Goal: Task Accomplishment & Management: Manage account settings

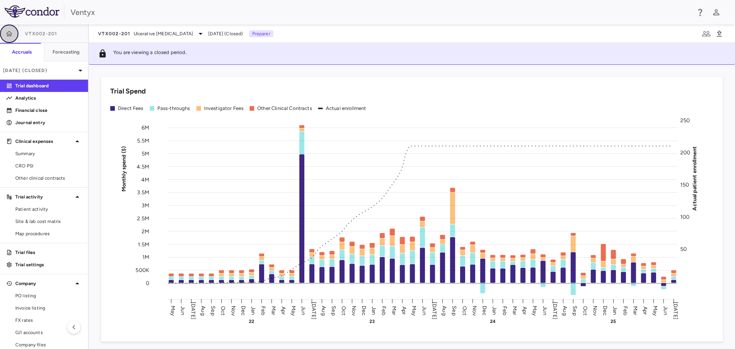
click at [8, 31] on icon "button" at bounding box center [9, 34] width 8 height 8
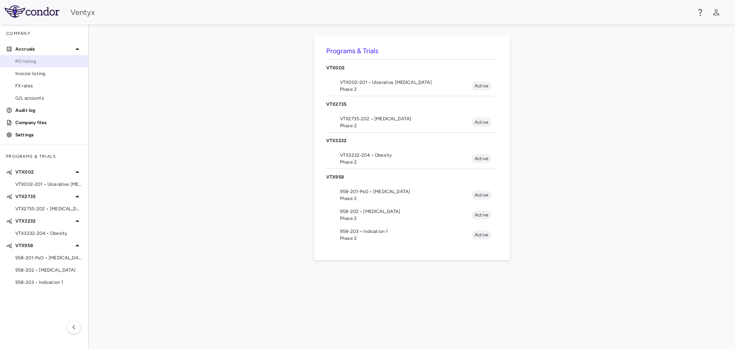
click at [40, 60] on span "PO listing" at bounding box center [48, 61] width 67 height 7
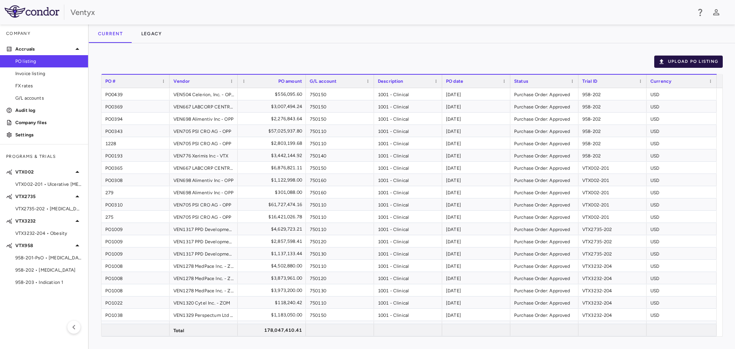
click at [711, 58] on button "Upload PO Listing" at bounding box center [688, 62] width 69 height 12
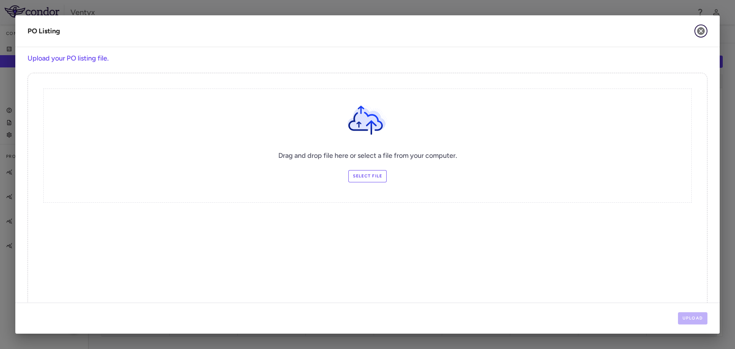
click at [703, 32] on icon "button" at bounding box center [701, 31] width 8 height 8
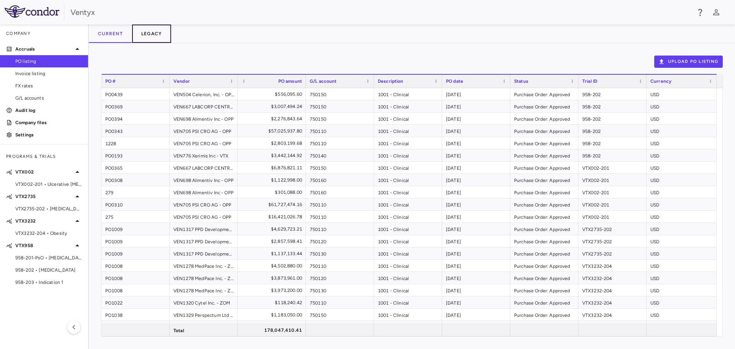
click at [159, 32] on button "Legacy" at bounding box center [151, 34] width 39 height 18
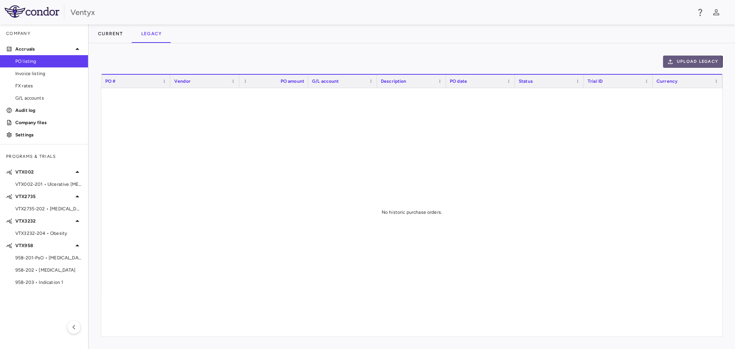
click at [674, 63] on icon "button" at bounding box center [670, 61] width 7 height 7
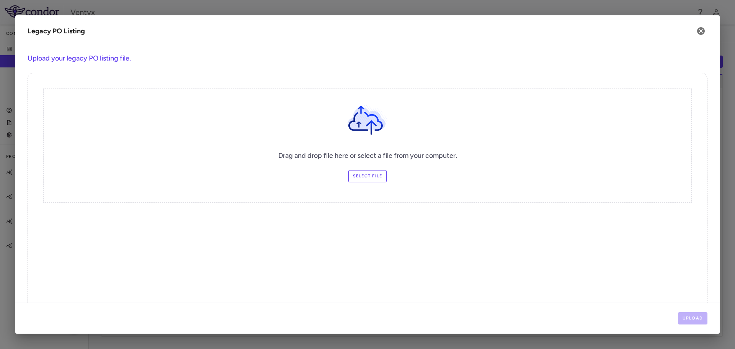
click at [367, 175] on label "Select file" at bounding box center [367, 176] width 39 height 12
click at [0, 0] on input "Select file" at bounding box center [0, 0] width 0 height 0
click at [688, 318] on button "Upload" at bounding box center [693, 318] width 30 height 12
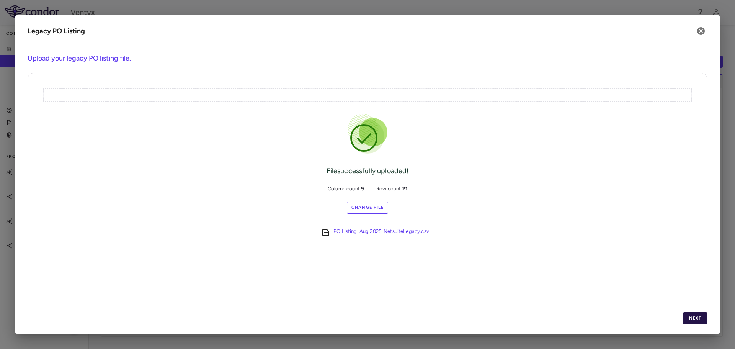
click at [696, 322] on button "Next" at bounding box center [695, 318] width 25 height 12
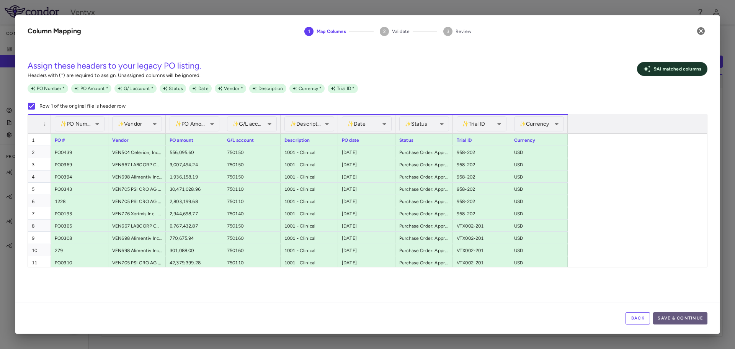
click at [673, 317] on button "Save & Continue" at bounding box center [680, 318] width 54 height 12
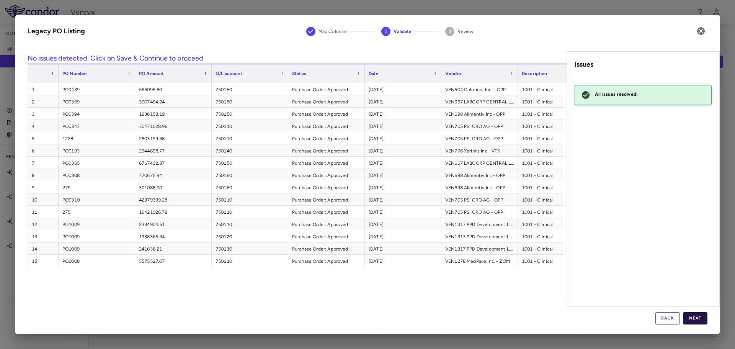
click at [694, 319] on button "Next" at bounding box center [695, 318] width 25 height 12
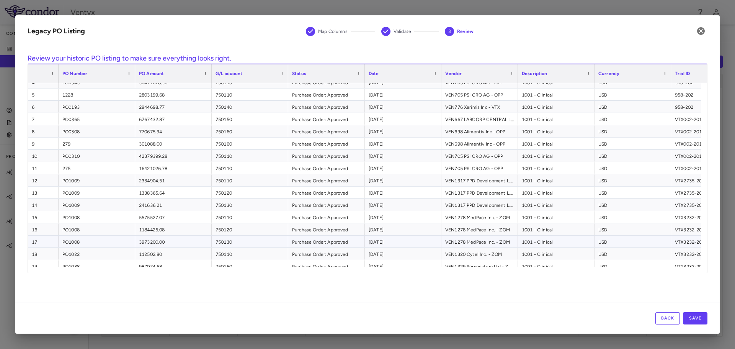
scroll to position [61, 0]
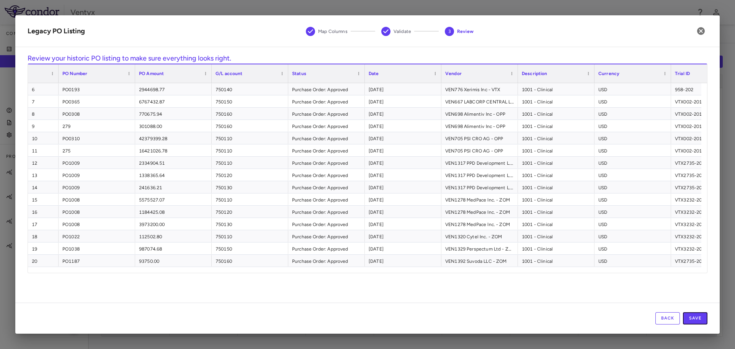
click at [701, 323] on button "Save" at bounding box center [695, 318] width 25 height 12
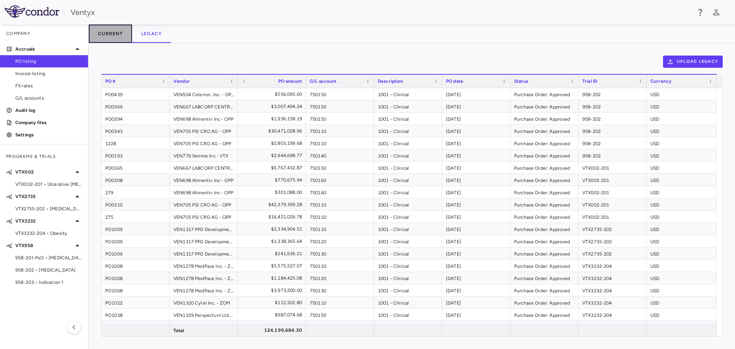
drag, startPoint x: 105, startPoint y: 36, endPoint x: 98, endPoint y: 36, distance: 6.5
click at [103, 37] on button "Current" at bounding box center [110, 34] width 43 height 18
click at [678, 59] on button "Upload PO Listing" at bounding box center [688, 62] width 69 height 12
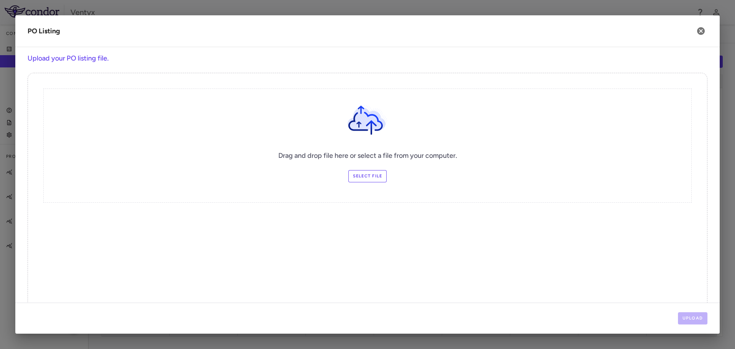
click at [373, 174] on label "Select file" at bounding box center [367, 176] width 39 height 12
click at [0, 0] on input "Select file" at bounding box center [0, 0] width 0 height 0
click at [698, 317] on button "Upload" at bounding box center [693, 318] width 30 height 12
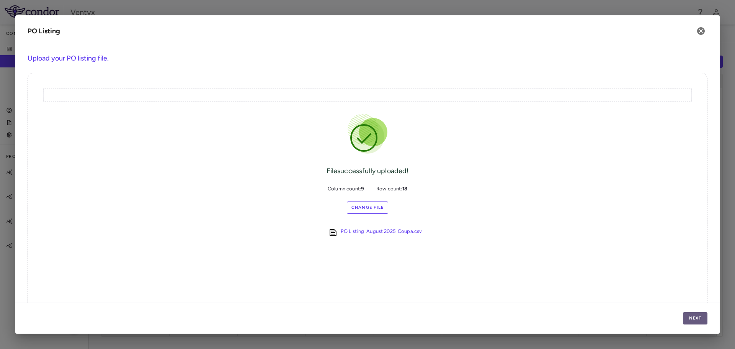
click at [695, 320] on button "Next" at bounding box center [695, 318] width 25 height 12
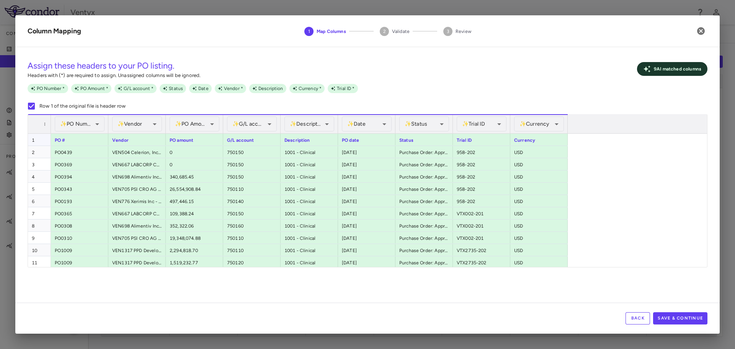
scroll to position [87, 0]
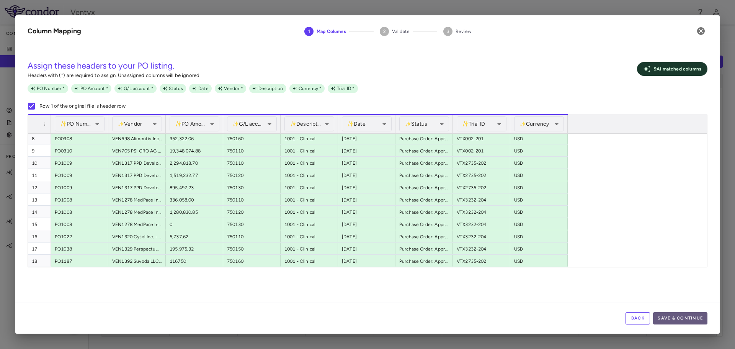
click at [674, 319] on button "Save & Continue" at bounding box center [680, 318] width 54 height 12
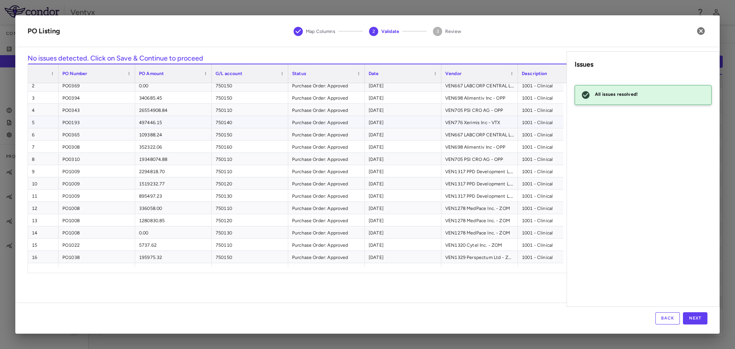
scroll to position [25, 0]
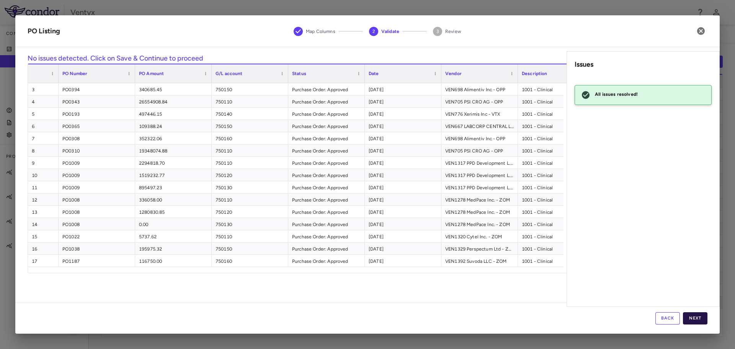
click at [692, 317] on button "Next" at bounding box center [695, 318] width 25 height 12
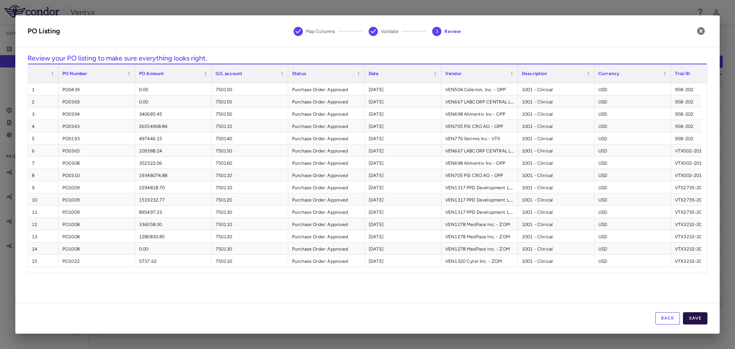
click at [693, 321] on button "Save" at bounding box center [695, 318] width 25 height 12
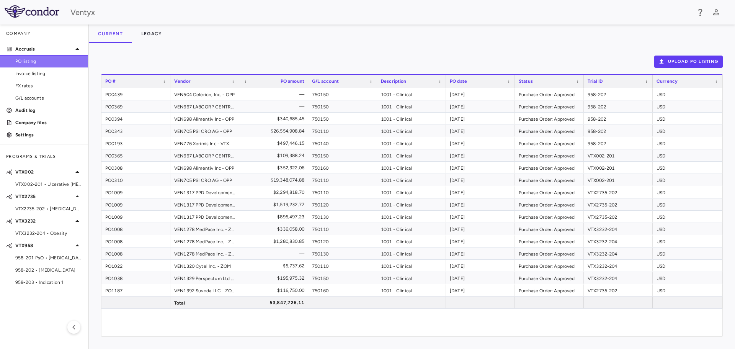
click at [31, 60] on span "PO listing" at bounding box center [48, 61] width 67 height 7
click at [23, 10] on img at bounding box center [32, 11] width 55 height 12
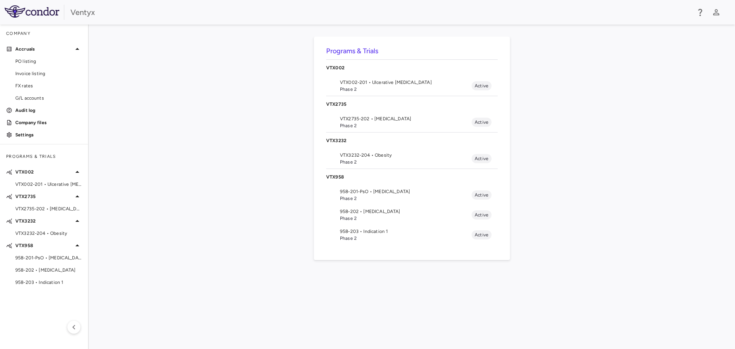
click at [416, 83] on span "VTX002-201 • Ulcerative [MEDICAL_DATA]" at bounding box center [406, 82] width 132 height 7
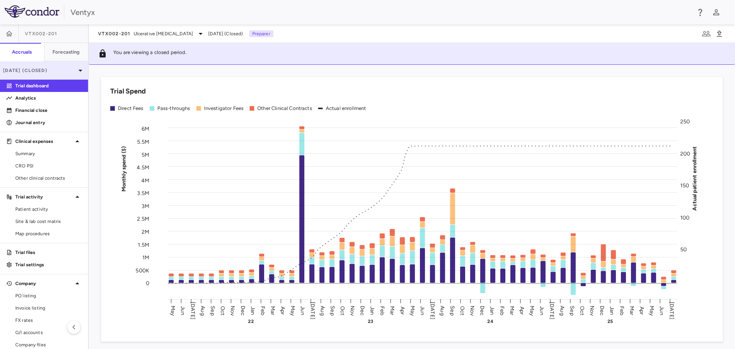
click at [31, 70] on p "[DATE] (Closed)" at bounding box center [39, 70] width 73 height 7
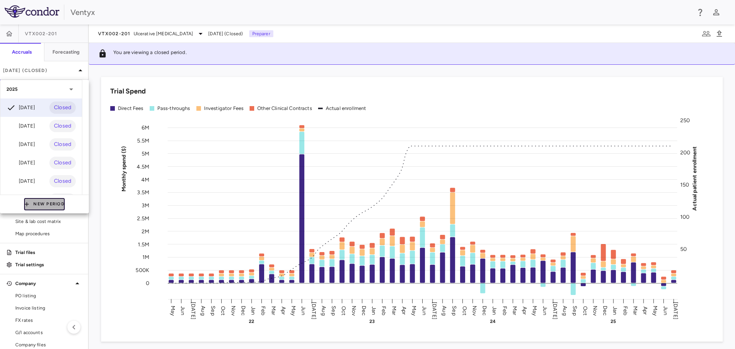
click at [36, 207] on button "New Period" at bounding box center [44, 204] width 41 height 12
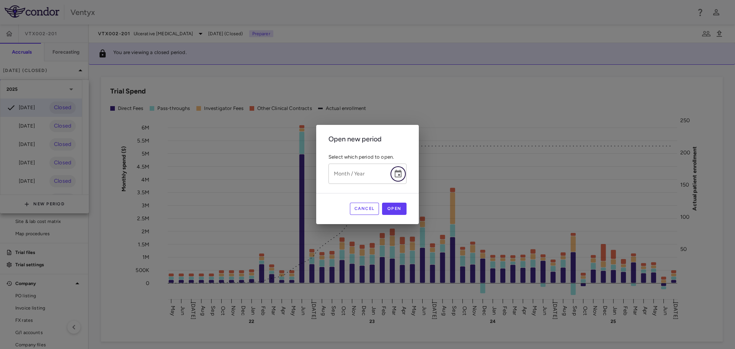
click at [400, 175] on icon "Choose date" at bounding box center [398, 174] width 7 height 8
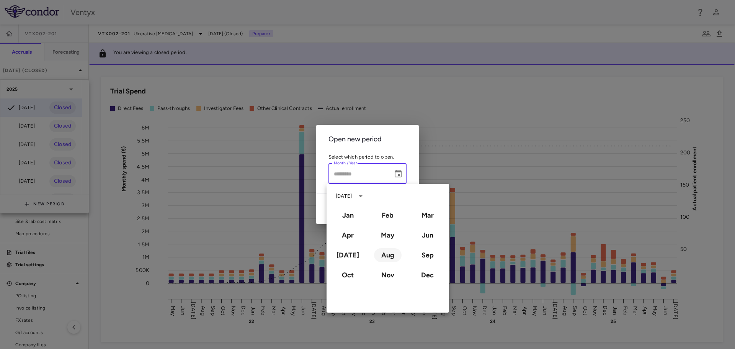
click at [392, 255] on button "Aug" at bounding box center [388, 255] width 28 height 14
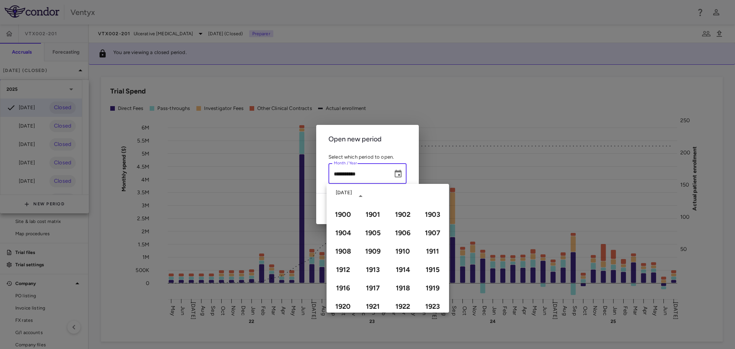
type input "**********"
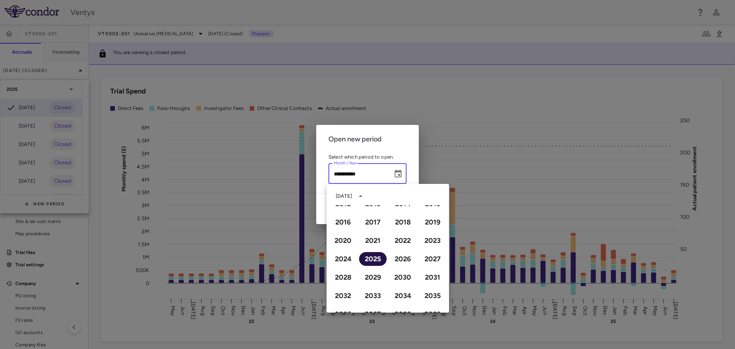
click at [373, 259] on button "2025" at bounding box center [373, 259] width 28 height 14
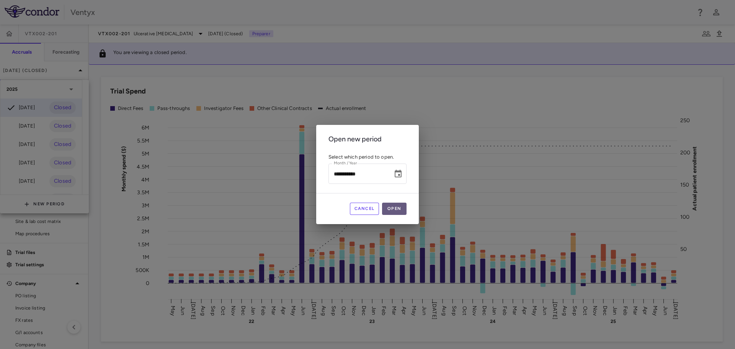
click at [395, 207] on button "Open" at bounding box center [394, 209] width 25 height 12
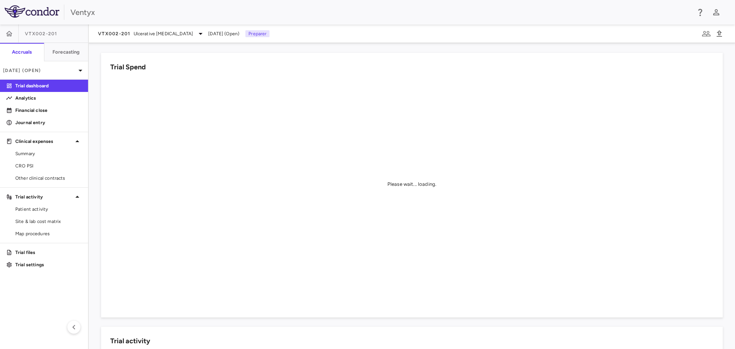
scroll to position [0, 0]
click at [23, 154] on span "Summary" at bounding box center [48, 153] width 67 height 7
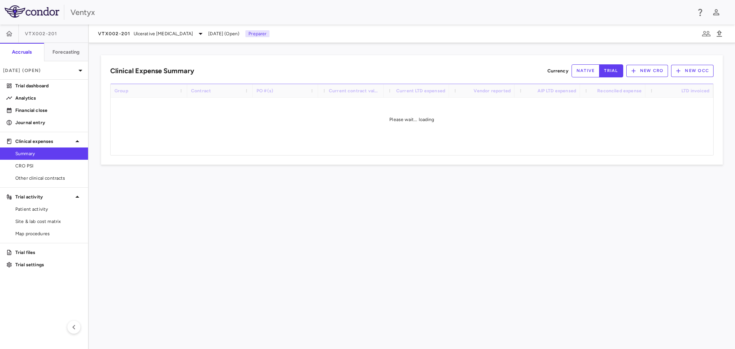
click at [360, 204] on div "Clinical Expense Summary Currency native trial New CRO New OCC Drag here to set…" at bounding box center [412, 196] width 646 height 306
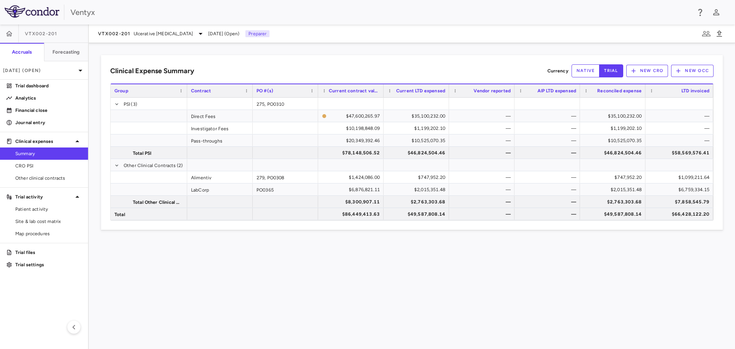
click at [367, 291] on div "Clinical Expense Summary Currency native trial New CRO New OCC Drag here to set…" at bounding box center [412, 196] width 646 height 306
click at [412, 283] on div "Clinical Expense Summary Currency native trial New CRO New OCC Drag here to set…" at bounding box center [412, 196] width 646 height 306
click at [71, 68] on p "[DATE] (Open)" at bounding box center [39, 70] width 73 height 7
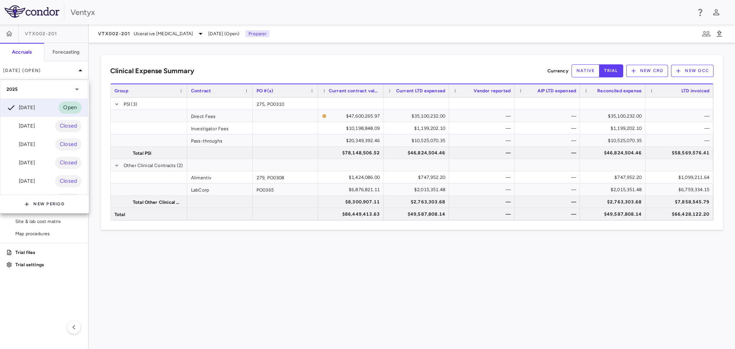
click at [35, 125] on div "[DATE]" at bounding box center [21, 125] width 28 height 9
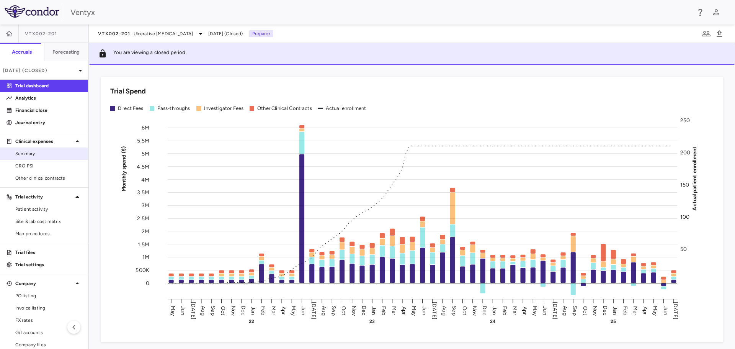
click at [29, 156] on span "Summary" at bounding box center [48, 153] width 67 height 7
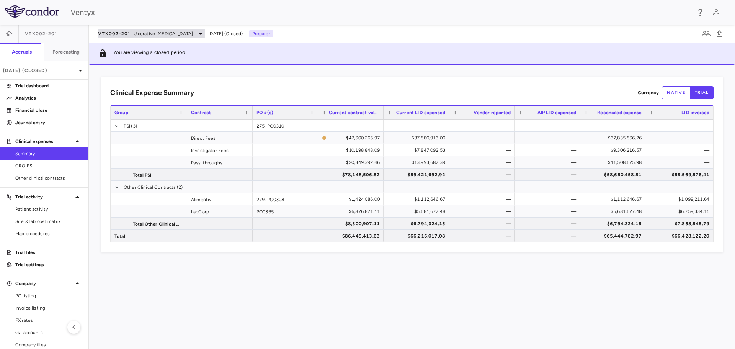
click at [162, 30] on span "Ulcerative [MEDICAL_DATA]" at bounding box center [164, 33] width 60 height 7
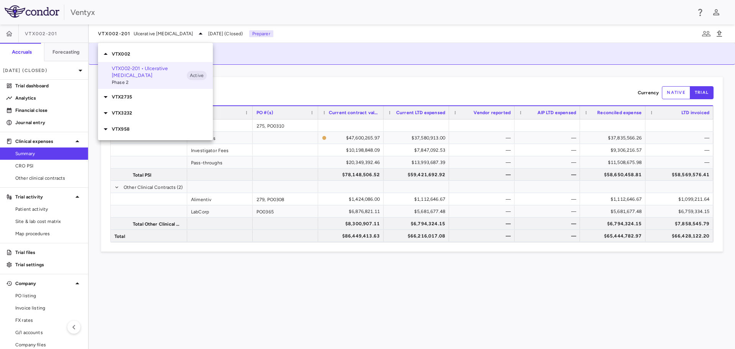
click at [40, 75] on div at bounding box center [367, 174] width 735 height 349
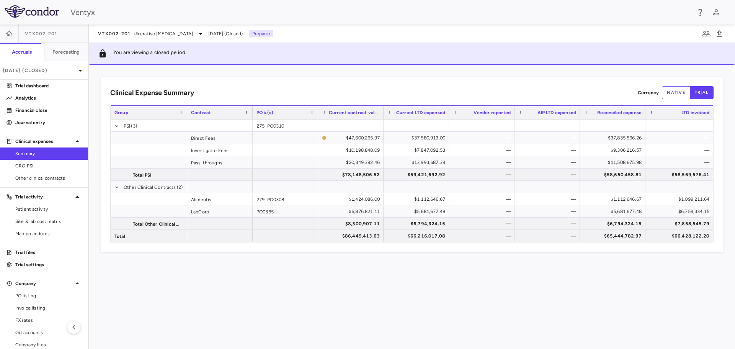
click at [55, 69] on p "[DATE] (Closed)" at bounding box center [39, 70] width 73 height 7
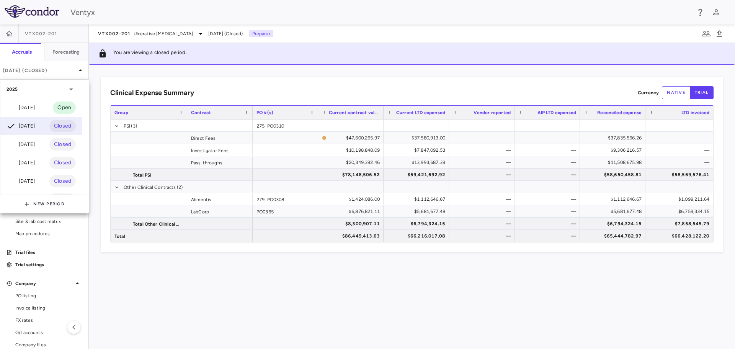
click at [31, 106] on div "[DATE]" at bounding box center [21, 107] width 28 height 9
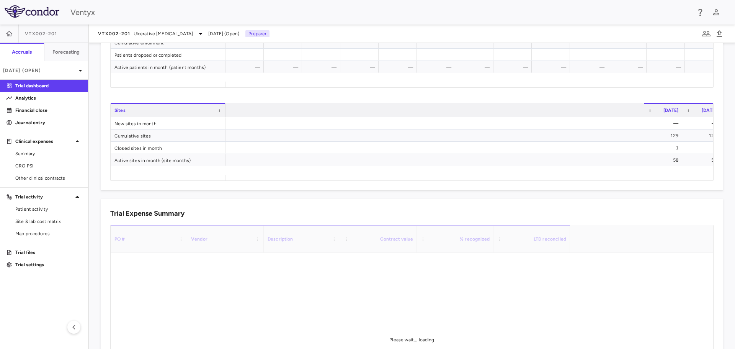
scroll to position [0, 1547]
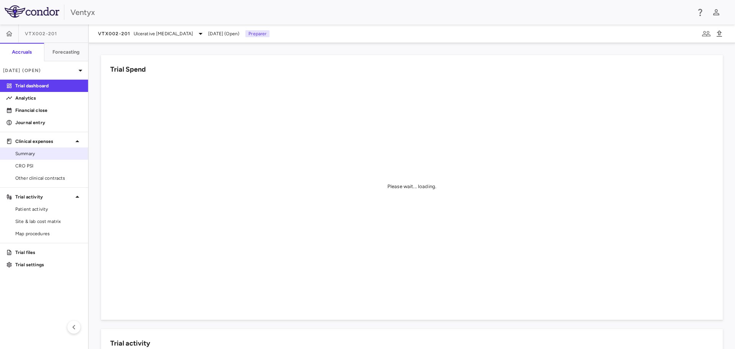
click at [43, 155] on span "Summary" at bounding box center [48, 153] width 67 height 7
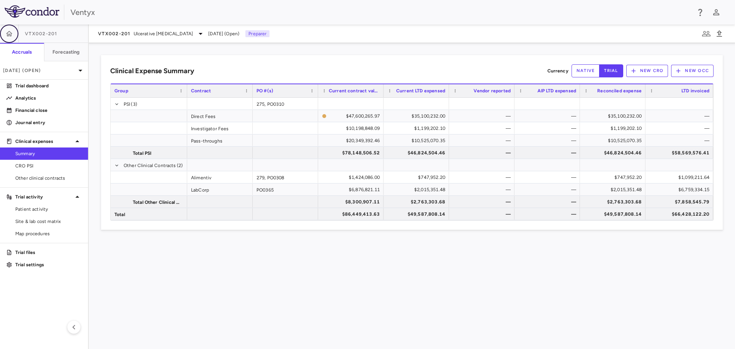
click at [4, 36] on button "button" at bounding box center [9, 34] width 18 height 18
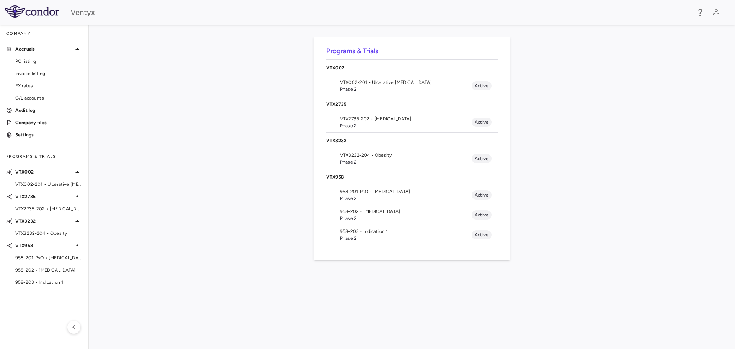
click at [37, 15] on img at bounding box center [32, 11] width 55 height 12
click at [29, 64] on span "PO listing" at bounding box center [48, 61] width 67 height 7
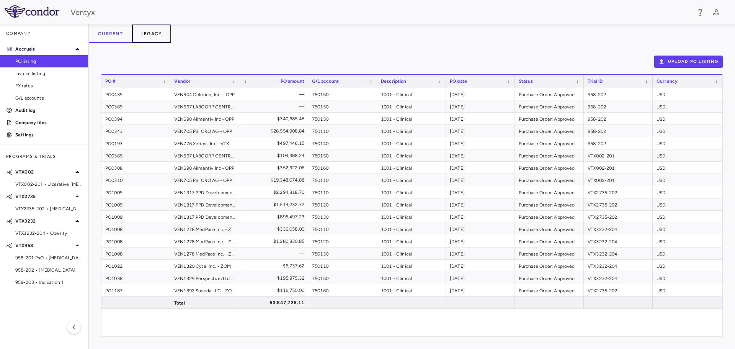
click at [148, 30] on button "Legacy" at bounding box center [151, 34] width 39 height 18
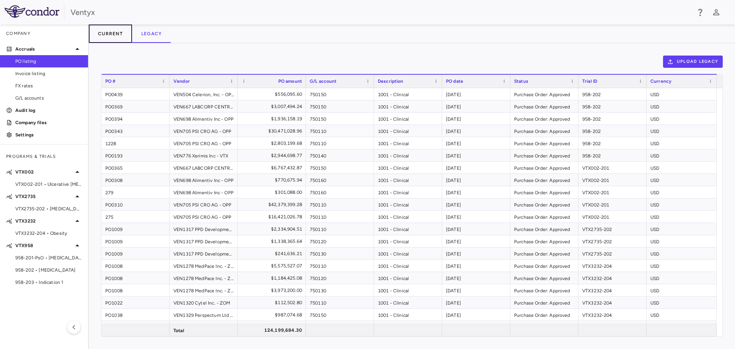
click at [101, 35] on button "Current" at bounding box center [110, 34] width 43 height 18
